Goal: Communication & Community: Answer question/provide support

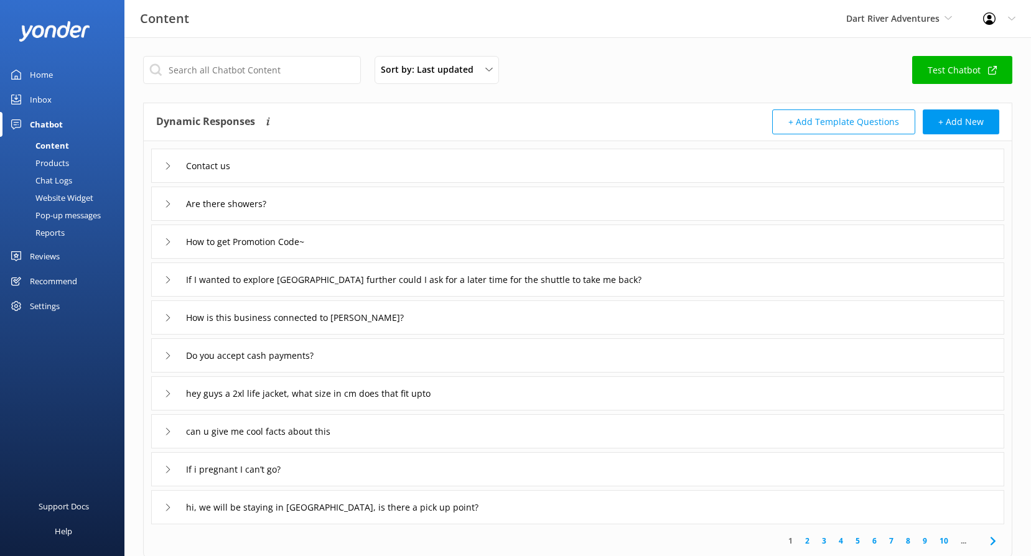
click at [57, 246] on div "Reviews" at bounding box center [45, 256] width 30 height 25
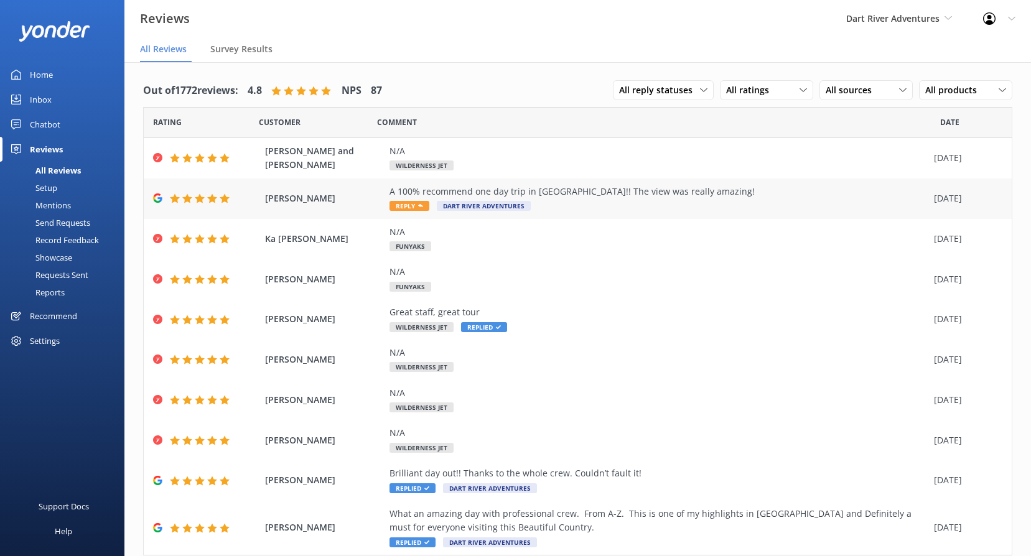
click at [408, 198] on div "A 100% recommend one day trip in [GEOGRAPHIC_DATA]!! The view was really amazin…" at bounding box center [659, 192] width 538 height 14
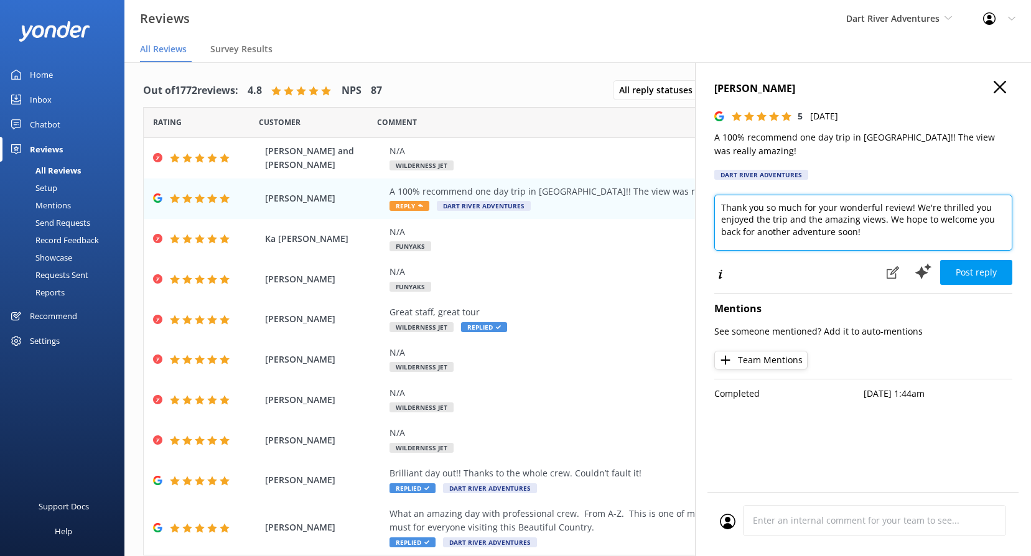
click at [882, 240] on textarea "Thank you so much for your wonderful review! We're thrilled you enjoyed the tri…" at bounding box center [863, 223] width 298 height 56
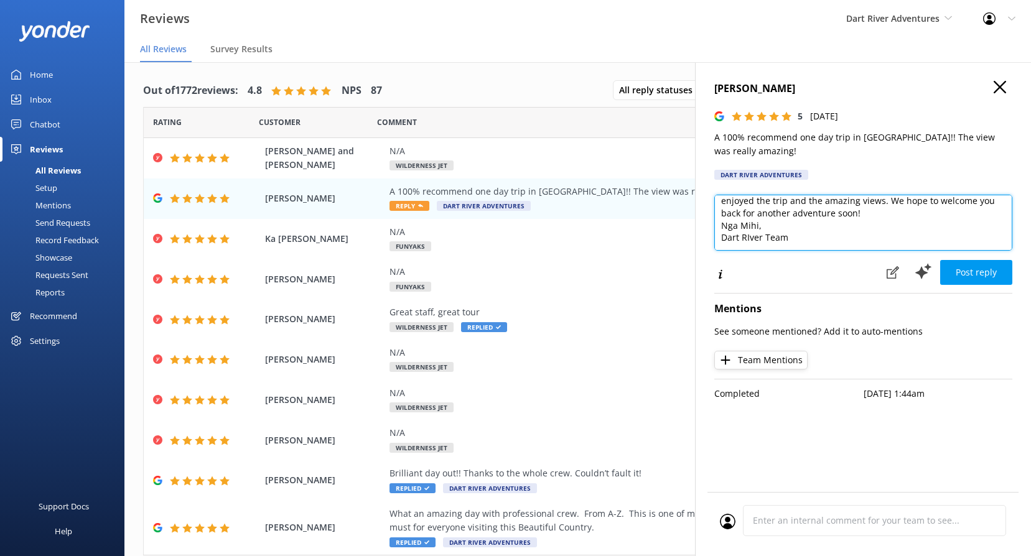
click at [745, 245] on textarea "Thank you so much for your wonderful review! We're thrilled you enjoyed the tri…" at bounding box center [863, 223] width 298 height 56
click at [798, 235] on textarea "Thank you so much for your wonderful review! We're thrilled you enjoyed the tri…" at bounding box center [863, 223] width 298 height 56
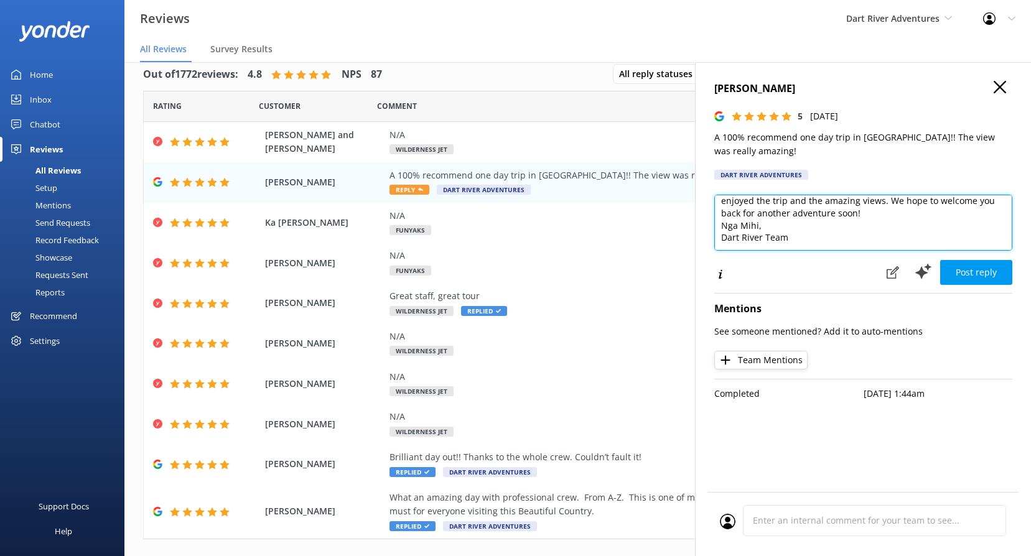
scroll to position [25, 0]
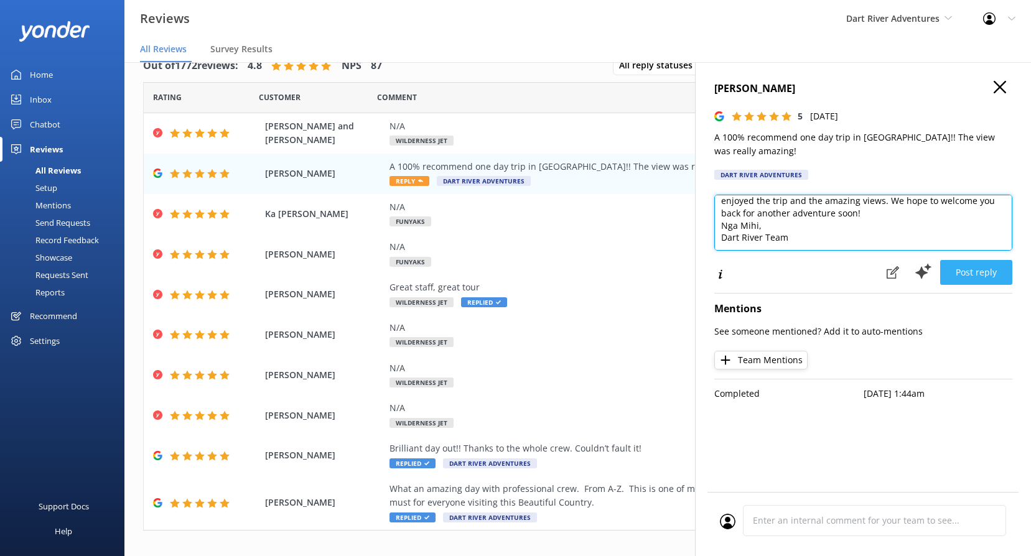
type textarea "Thank you so much for your wonderful review! We're thrilled you enjoyed the tri…"
click at [964, 272] on button "Post reply" at bounding box center [976, 272] width 72 height 25
